Goal: Navigation & Orientation: Find specific page/section

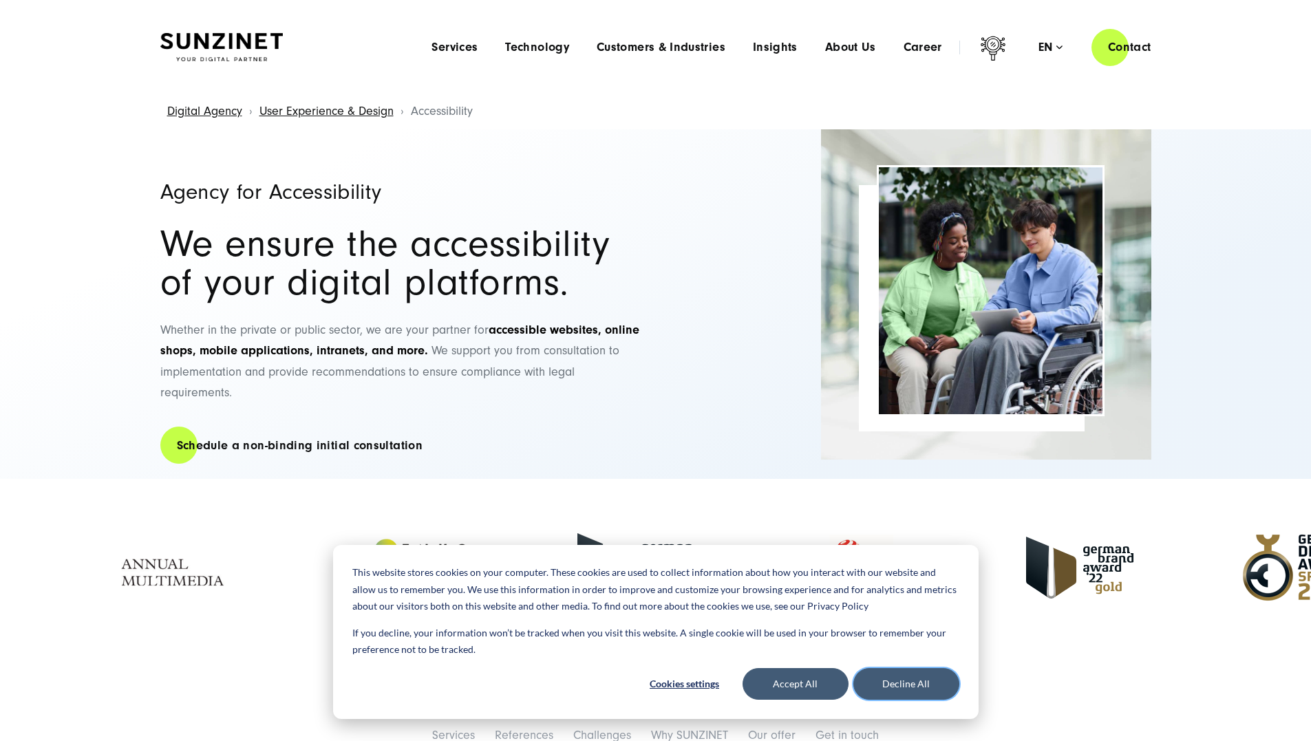
click at [899, 693] on button "Decline All" at bounding box center [907, 684] width 106 height 32
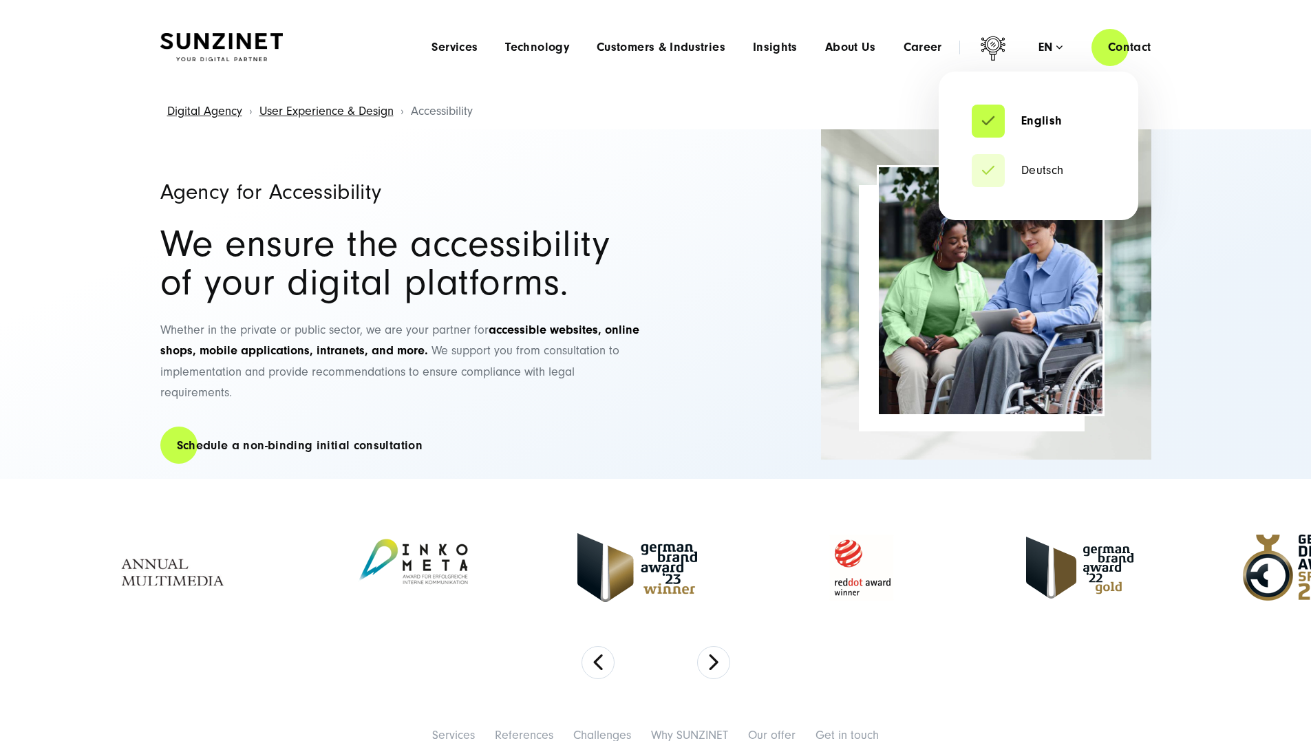
click at [1053, 54] on div "English Deutsch en" at bounding box center [1051, 48] width 24 height 14
click at [1043, 173] on link "Deutsch" at bounding box center [1018, 171] width 92 height 14
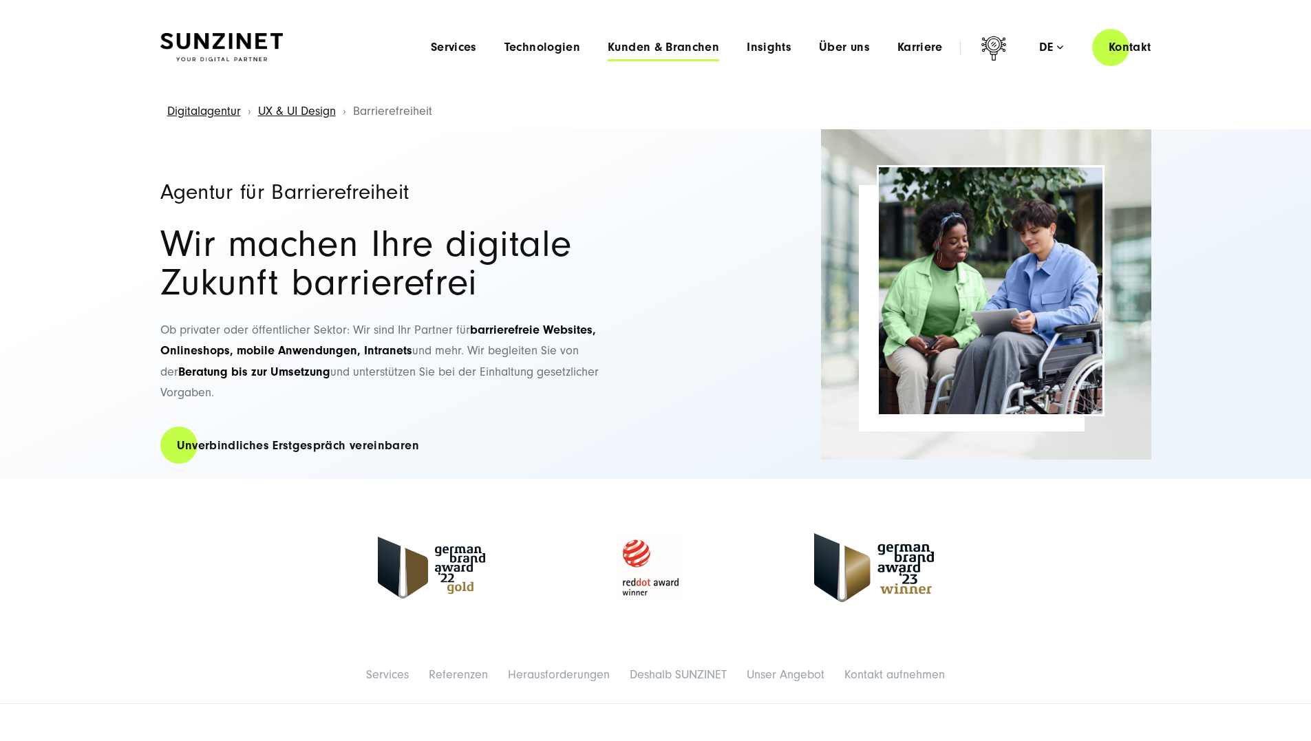
drag, startPoint x: 643, startPoint y: 49, endPoint x: 650, endPoint y: 51, distance: 7.2
click at [644, 48] on span "Kunden & Branchen" at bounding box center [664, 48] width 112 height 14
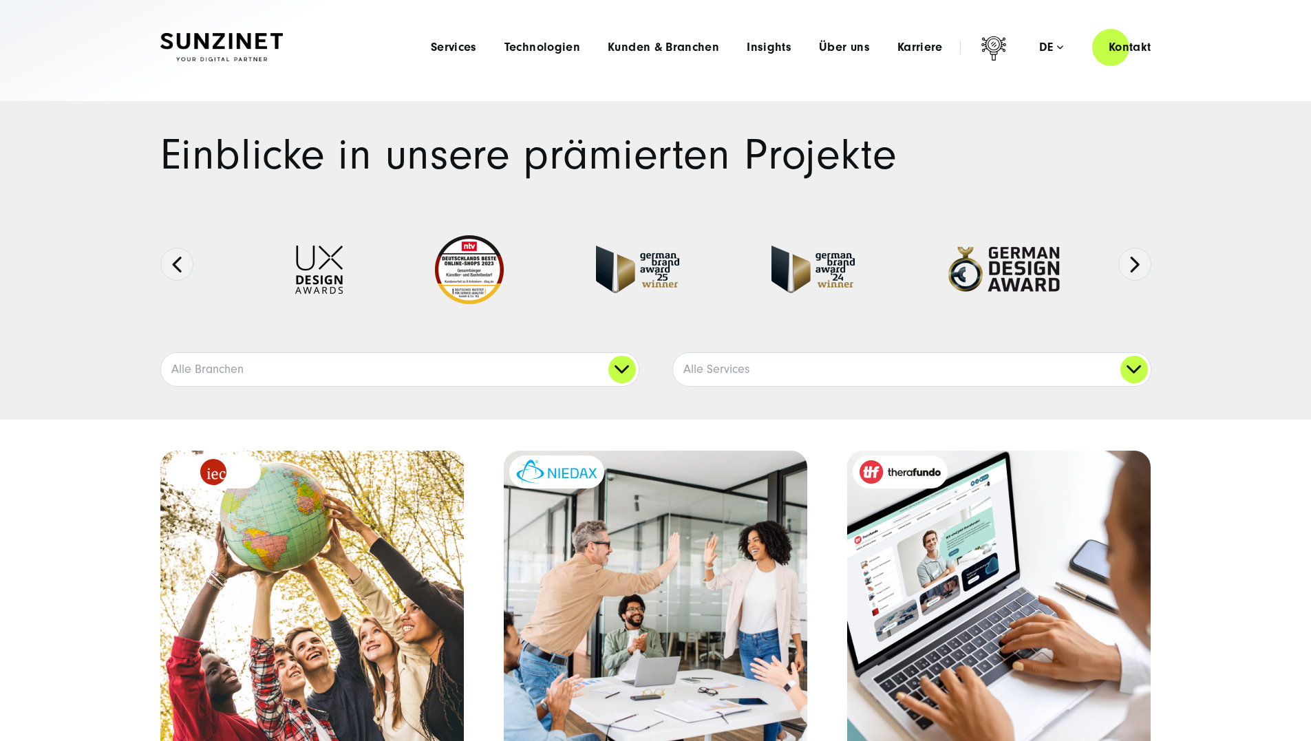
drag, startPoint x: 251, startPoint y: 43, endPoint x: 309, endPoint y: 98, distance: 79.4
click at [253, 45] on img at bounding box center [221, 47] width 123 height 29
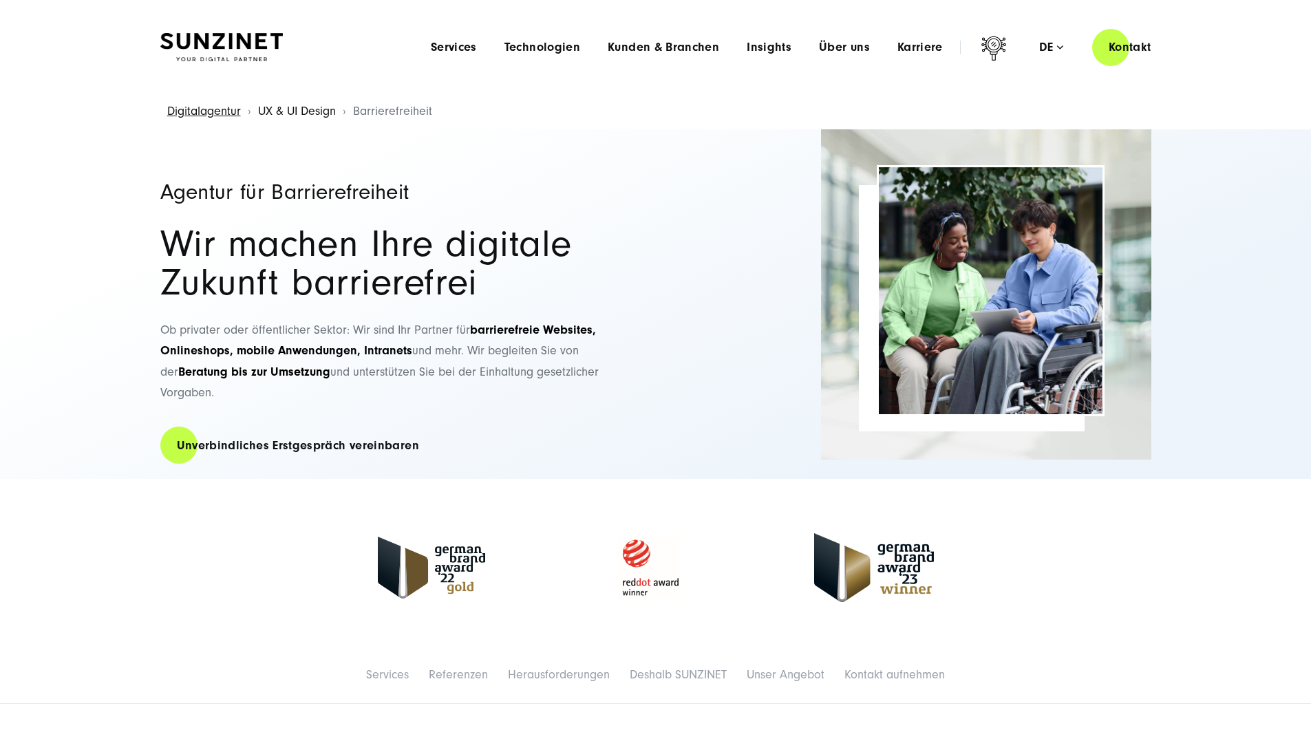
click at [322, 109] on link "UX & UI Design" at bounding box center [297, 111] width 78 height 14
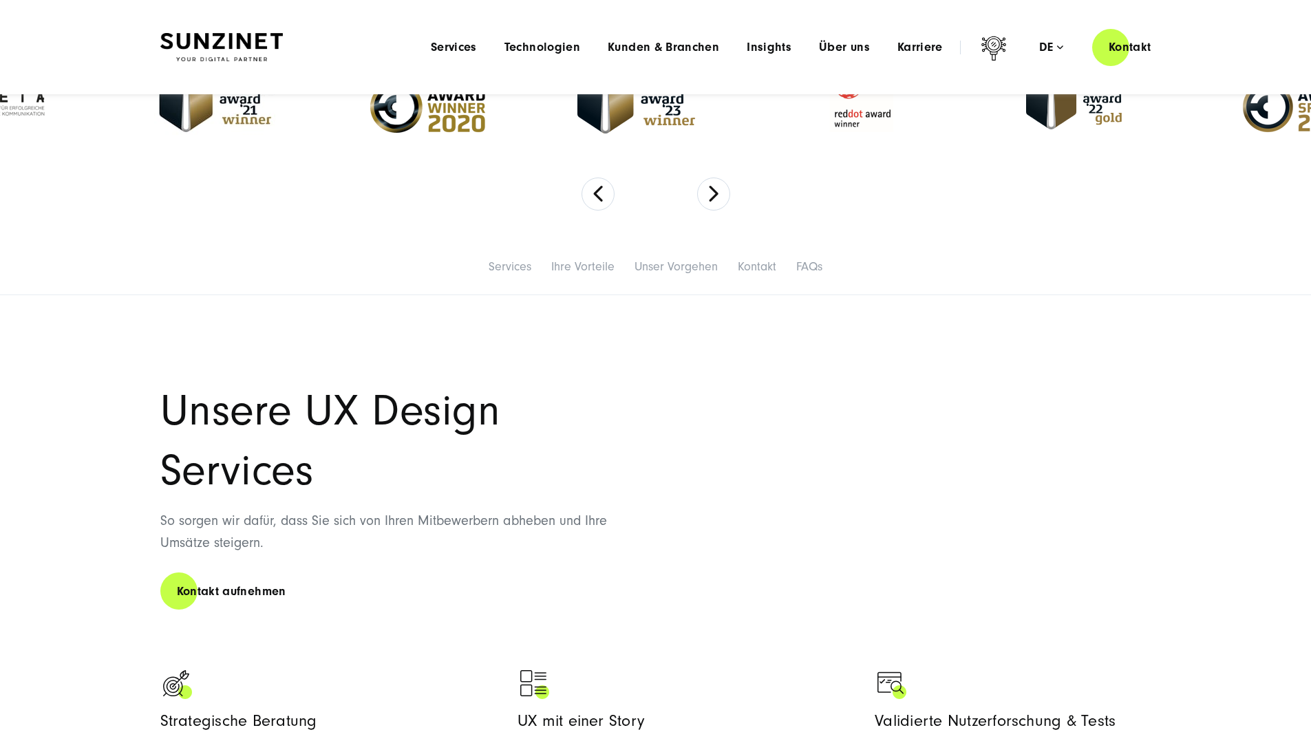
scroll to position [275, 0]
